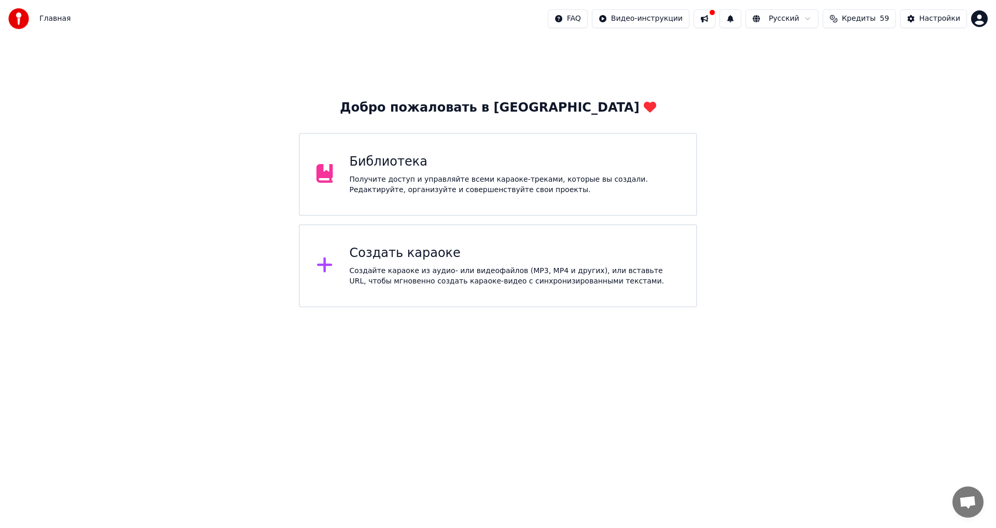
click at [641, 193] on div "Получите доступ и управляйте всеми караоке-треками, которые вы создали. Редакти…" at bounding box center [515, 184] width 330 height 21
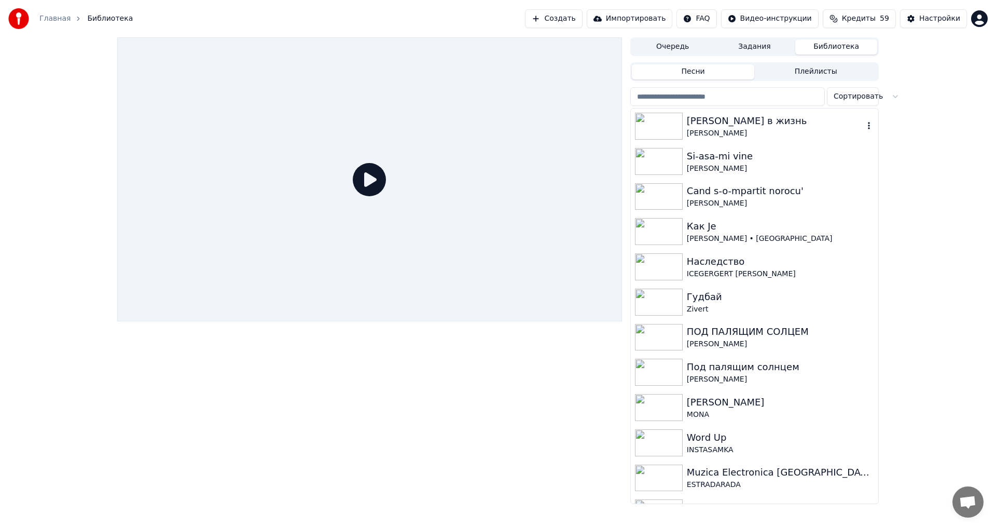
click at [793, 119] on div "[PERSON_NAME] в жизнь" at bounding box center [775, 121] width 177 height 15
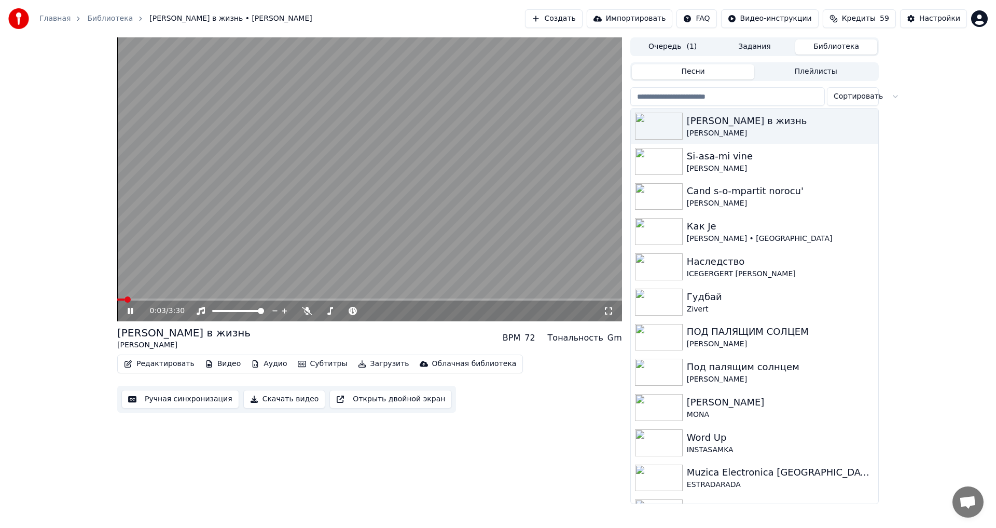
click at [124, 308] on div "0:03 / 3:30" at bounding box center [369, 311] width 496 height 10
click at [129, 312] on icon at bounding box center [130, 311] width 5 height 6
click at [681, 48] on button "Очередь ( 1 )" at bounding box center [673, 46] width 82 height 15
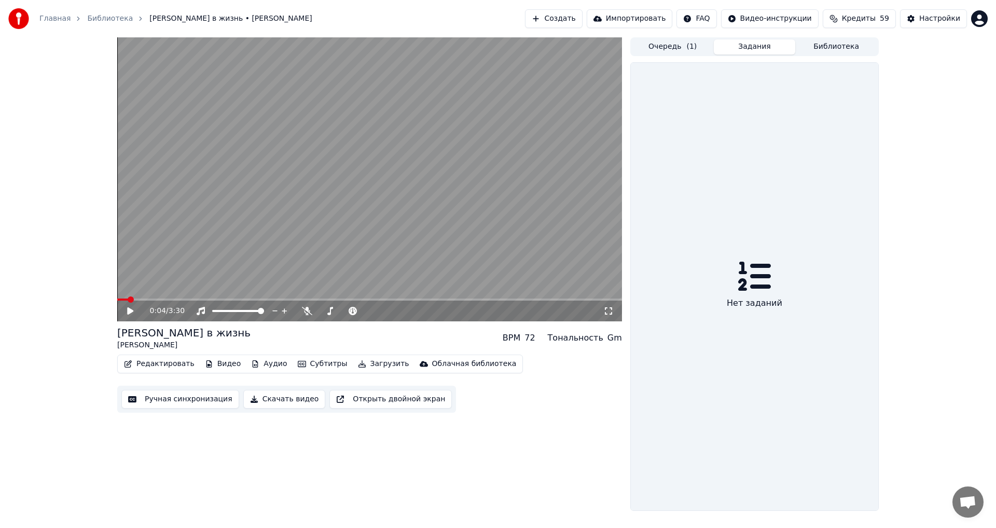
click at [753, 44] on button "Задания" at bounding box center [755, 46] width 82 height 15
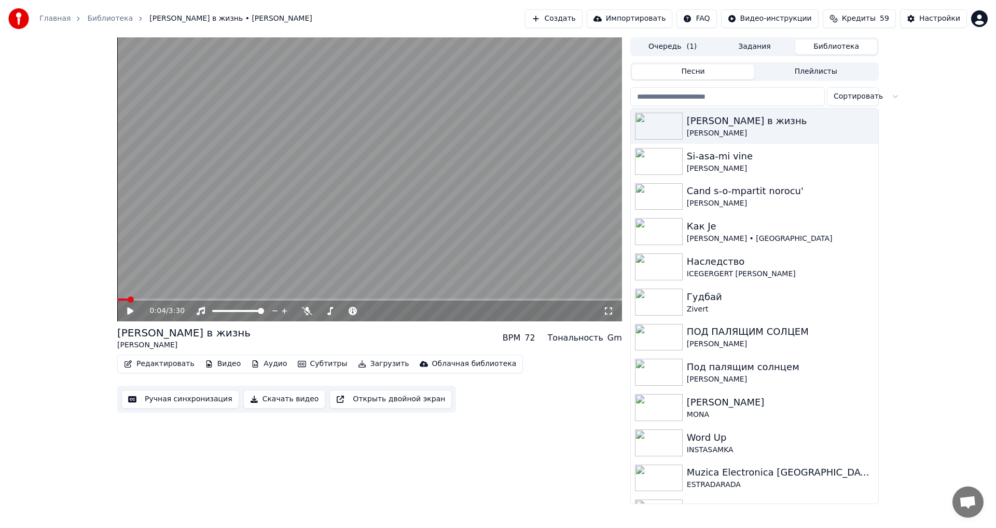
click at [852, 47] on button "Библиотека" at bounding box center [836, 46] width 82 height 15
drag, startPoint x: 253, startPoint y: 333, endPoint x: 254, endPoint y: 364, distance: 31.1
click at [149, 335] on div "[PERSON_NAME] в жизнь [PERSON_NAME] BPM 72 Тональность Gm" at bounding box center [369, 337] width 505 height 25
